Goal: Task Accomplishment & Management: Manage account settings

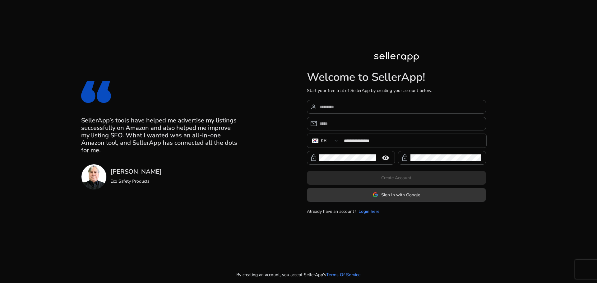
click at [387, 195] on span "Sign In with Google" at bounding box center [400, 195] width 39 height 7
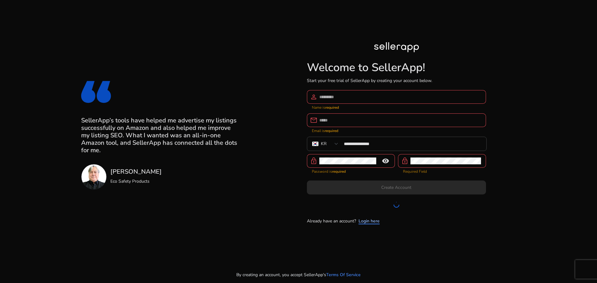
click at [362, 219] on link "Login here" at bounding box center [369, 221] width 21 height 7
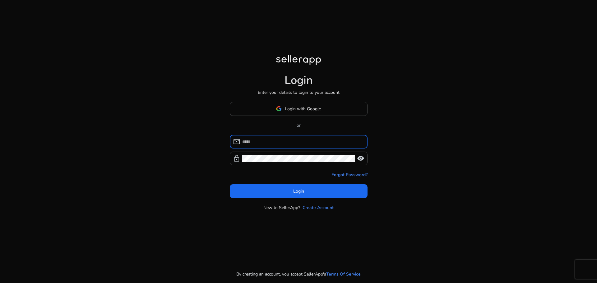
click at [289, 141] on input at bounding box center [302, 141] width 120 height 7
type input "**********"
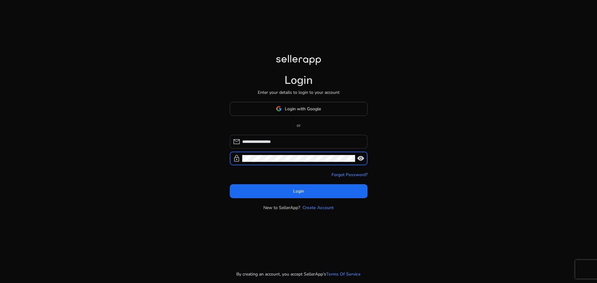
click button "Login" at bounding box center [299, 191] width 138 height 14
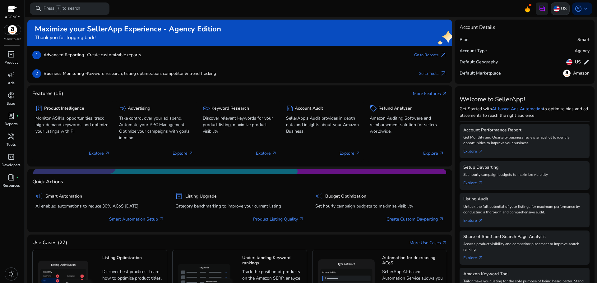
click at [561, 7] on p "US" at bounding box center [564, 8] width 6 height 11
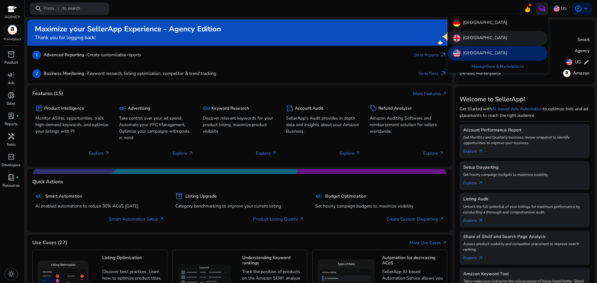
click at [488, 34] on div "[GEOGRAPHIC_DATA]" at bounding box center [498, 38] width 100 height 15
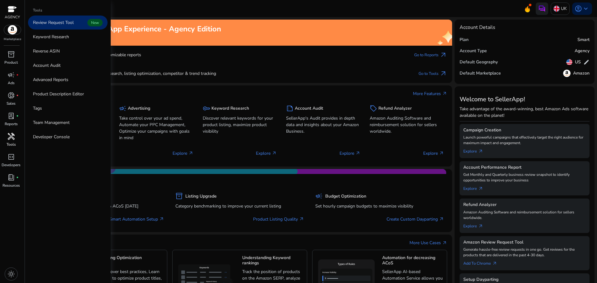
click at [8, 140] on span "handyman" at bounding box center [10, 136] width 7 height 7
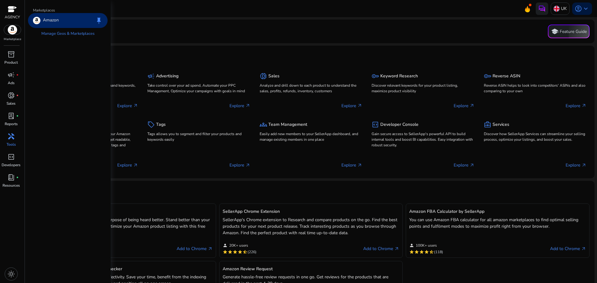
click at [17, 11] on div at bounding box center [12, 9] width 15 height 9
click at [14, 12] on div at bounding box center [12, 9] width 9 height 7
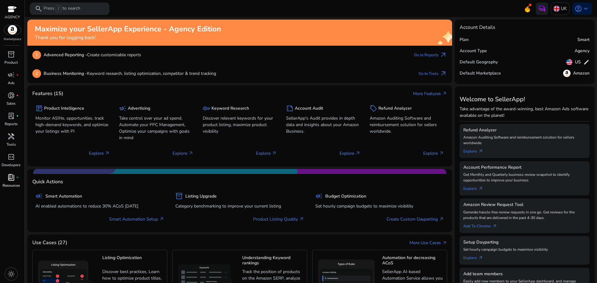
click at [14, 177] on span "book_4" at bounding box center [10, 177] width 7 height 7
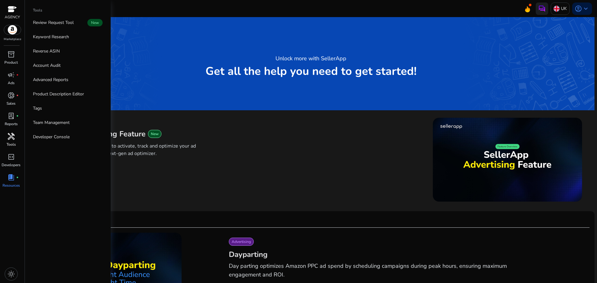
click at [12, 141] on link "handyman Tools" at bounding box center [11, 142] width 22 height 21
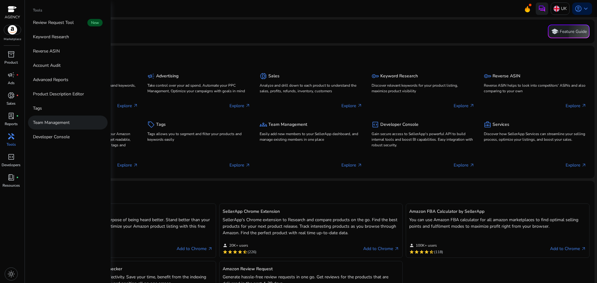
click at [34, 126] on link "Team Management" at bounding box center [68, 123] width 80 height 14
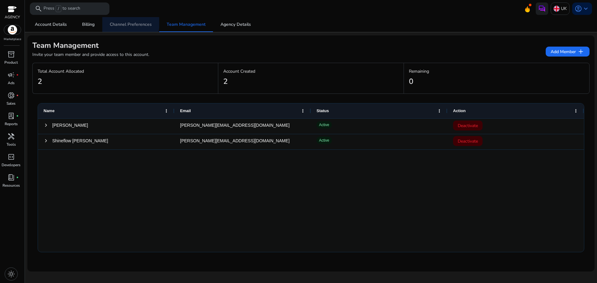
click at [126, 23] on span "Channel Preferences" at bounding box center [131, 24] width 42 height 4
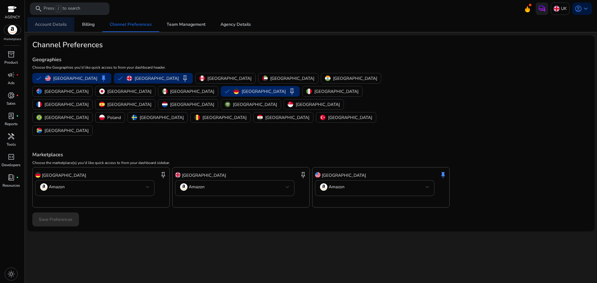
click at [45, 22] on span "Account Details" at bounding box center [51, 24] width 32 height 4
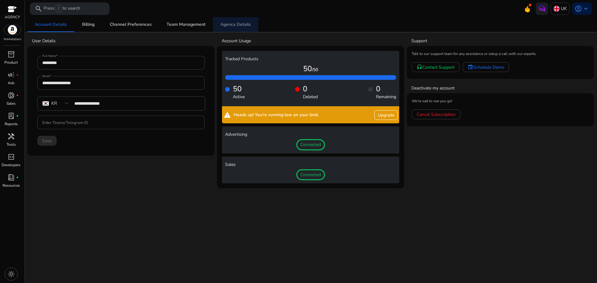
click at [246, 27] on span "Agency Details" at bounding box center [236, 24] width 30 height 4
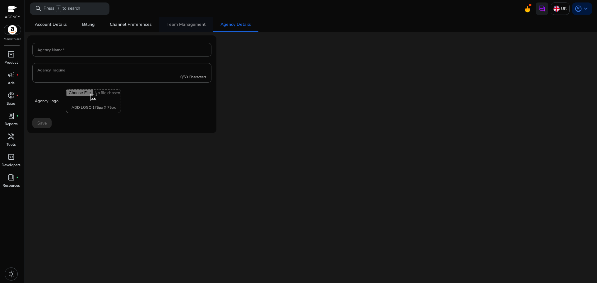
click at [203, 26] on span "Team Management" at bounding box center [186, 24] width 39 height 4
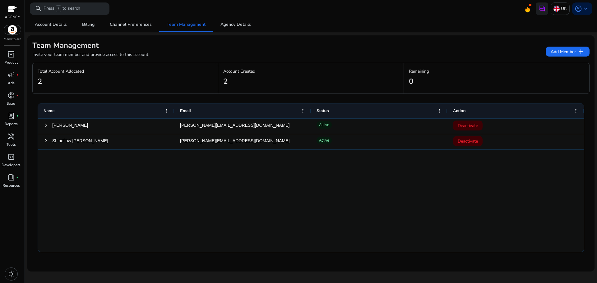
click at [16, 29] on img at bounding box center [12, 29] width 17 height 9
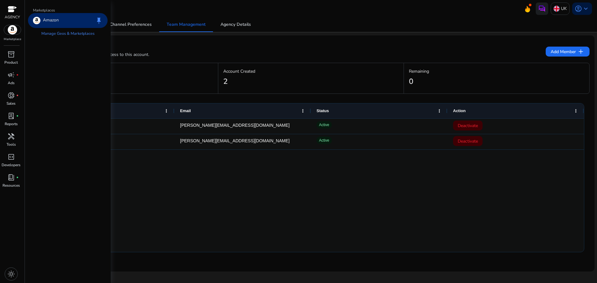
click at [46, 21] on p "Amazon" at bounding box center [51, 20] width 16 height 7
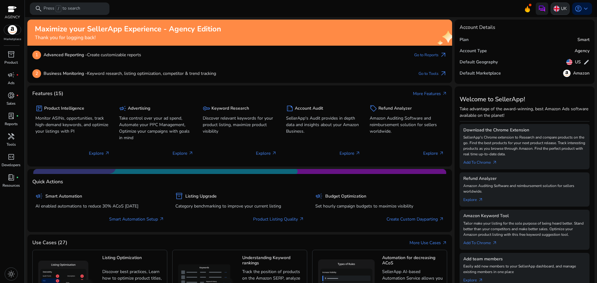
click at [561, 6] on p "UK" at bounding box center [564, 8] width 6 height 11
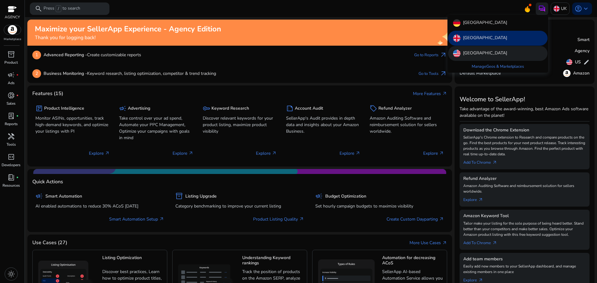
click at [497, 51] on div "[GEOGRAPHIC_DATA]" at bounding box center [498, 53] width 100 height 15
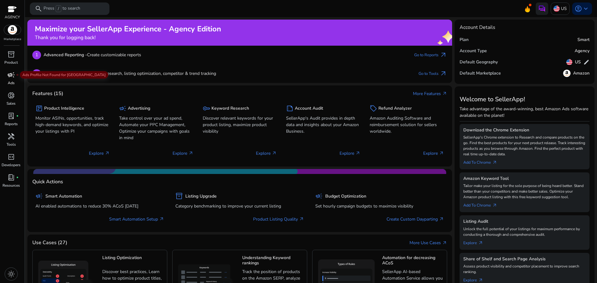
click at [10, 74] on span "campaign" at bounding box center [10, 74] width 7 height 7
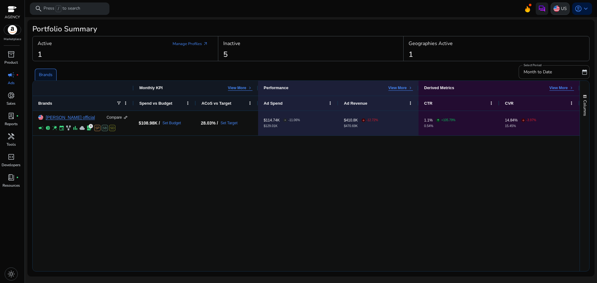
click at [560, 10] on div "US" at bounding box center [560, 8] width 19 height 12
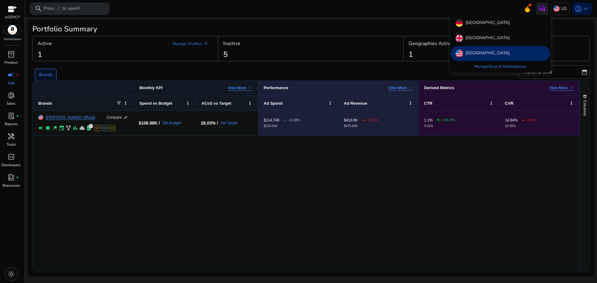
click at [579, 11] on div at bounding box center [298, 141] width 597 height 283
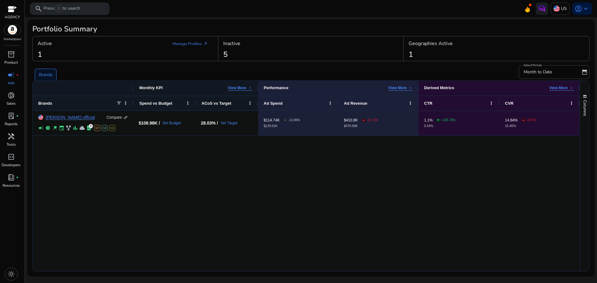
click at [579, 11] on span "account_circle" at bounding box center [578, 8] width 7 height 7
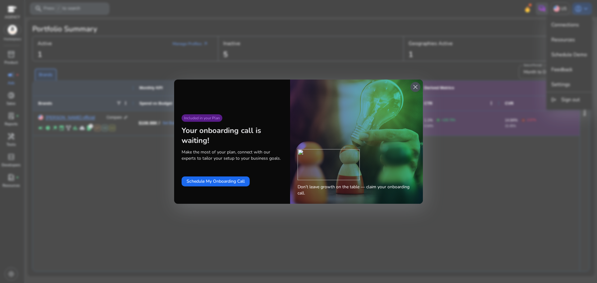
click at [415, 87] on span "close" at bounding box center [415, 86] width 7 height 7
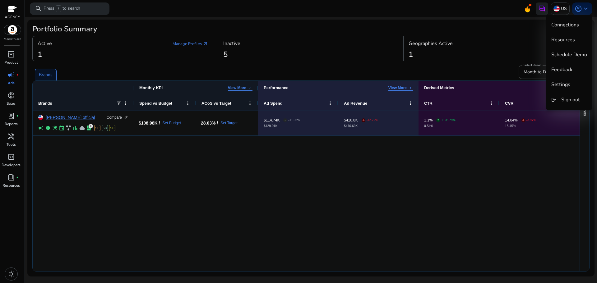
click at [561, 11] on div at bounding box center [298, 141] width 597 height 283
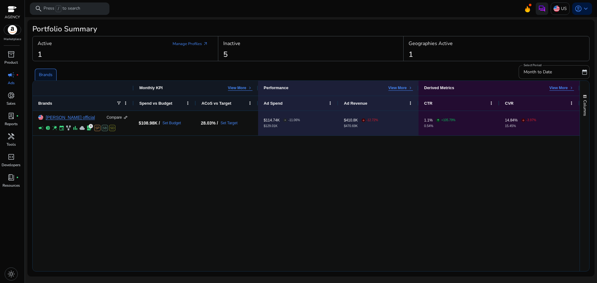
click at [561, 11] on div "US" at bounding box center [560, 8] width 19 height 12
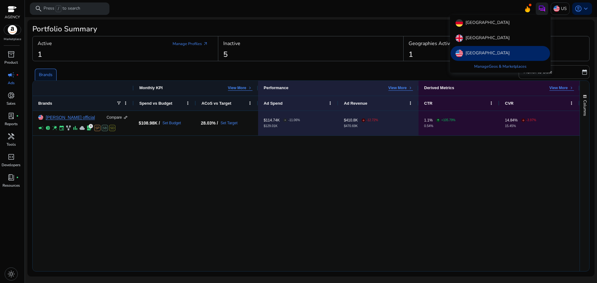
click at [578, 11] on div at bounding box center [298, 141] width 597 height 283
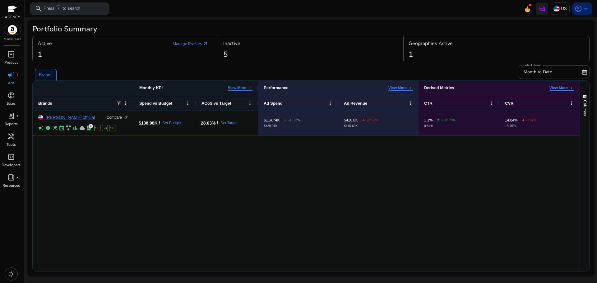
click at [580, 10] on span "account_circle" at bounding box center [578, 8] width 7 height 7
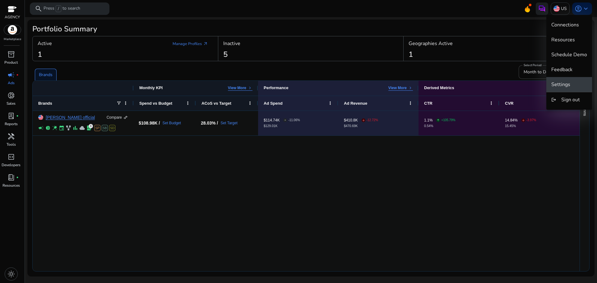
click at [572, 85] on span "Settings" at bounding box center [570, 84] width 36 height 7
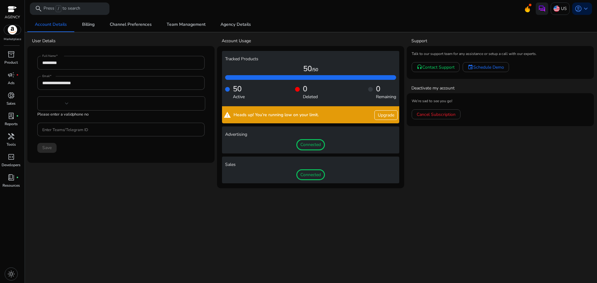
type input "**********"
click at [560, 10] on img at bounding box center [557, 9] width 6 height 6
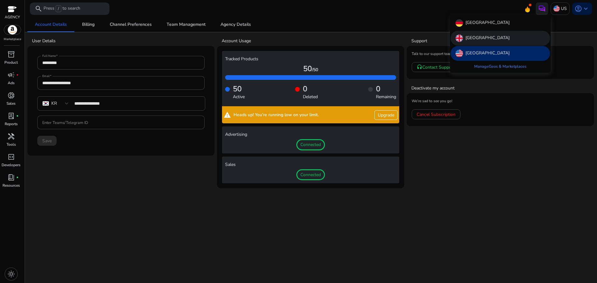
click at [518, 37] on div "[GEOGRAPHIC_DATA]" at bounding box center [501, 38] width 100 height 15
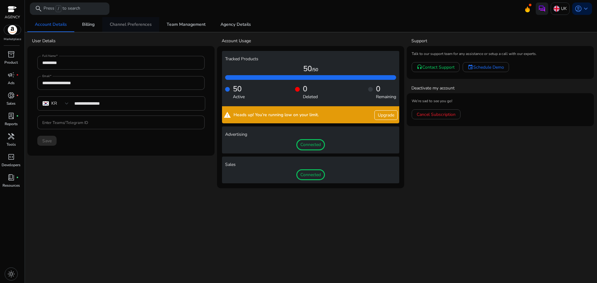
click at [128, 27] on span "Channel Preferences" at bounding box center [131, 24] width 42 height 15
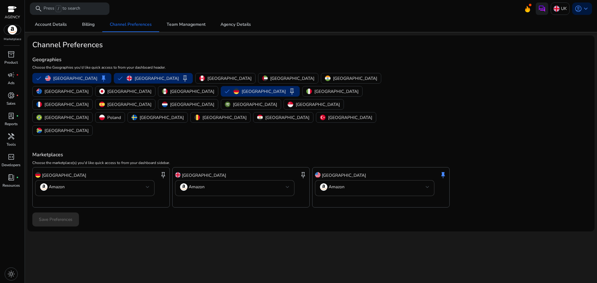
click at [254, 170] on div "[GEOGRAPHIC_DATA] keep" at bounding box center [241, 175] width 132 height 11
click at [534, 8] on div "UK account_circle keyboard_arrow_down" at bounding box center [562, 8] width 60 height 12
click at [589, 8] on span "keyboard_arrow_down" at bounding box center [585, 8] width 7 height 7
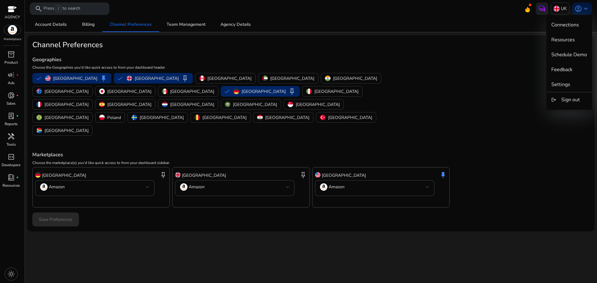
click at [17, 125] on div at bounding box center [298, 141] width 597 height 283
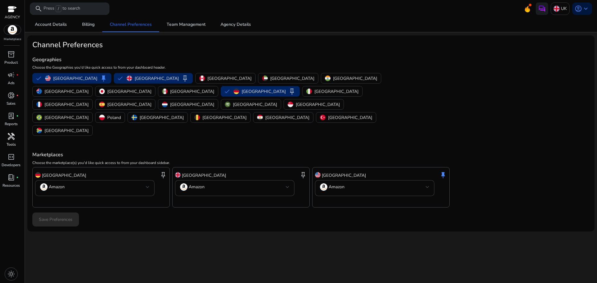
click at [13, 139] on span "handyman" at bounding box center [10, 136] width 7 height 7
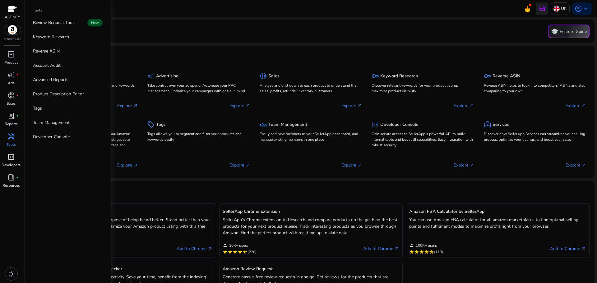
click at [8, 157] on span "code_blocks" at bounding box center [10, 156] width 7 height 7
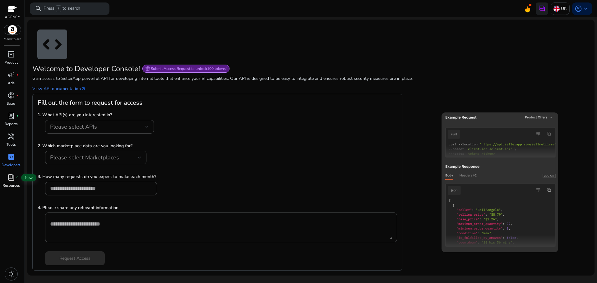
click at [11, 174] on span "book_4" at bounding box center [10, 177] width 7 height 7
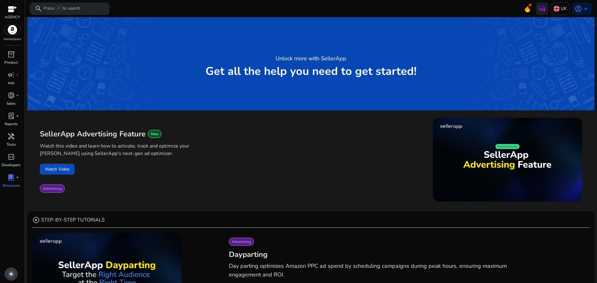
click at [8, 270] on div "light_mode" at bounding box center [11, 274] width 13 height 13
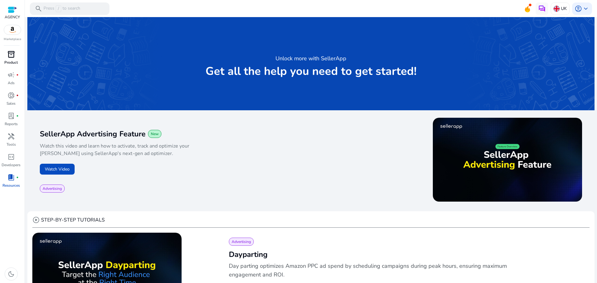
click at [16, 54] on div "inventory_2" at bounding box center [10, 54] width 17 height 10
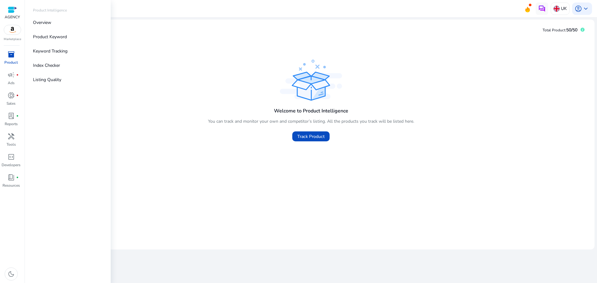
click at [13, 11] on div at bounding box center [12, 9] width 9 height 7
